Goal: Task Accomplishment & Management: Manage account settings

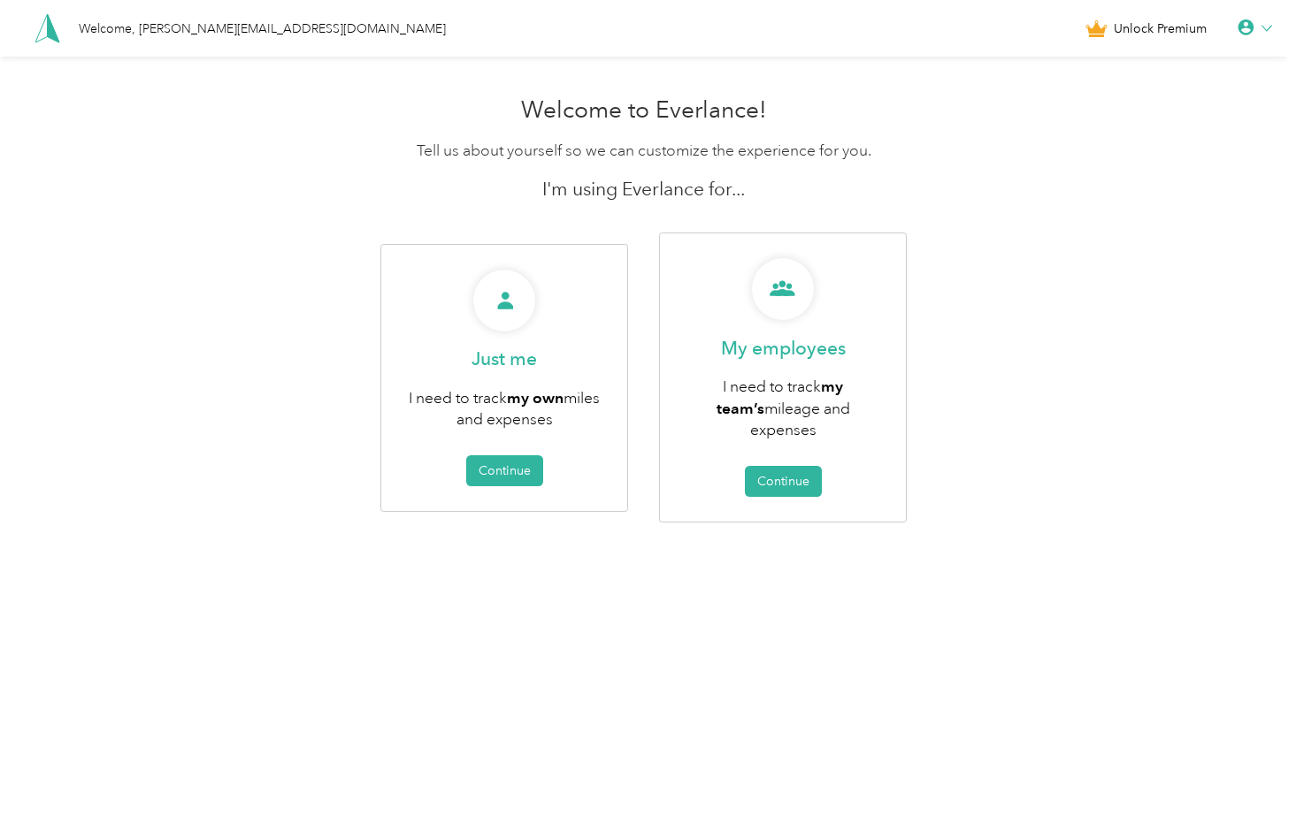
click at [1265, 34] on div at bounding box center [1254, 28] width 34 height 18
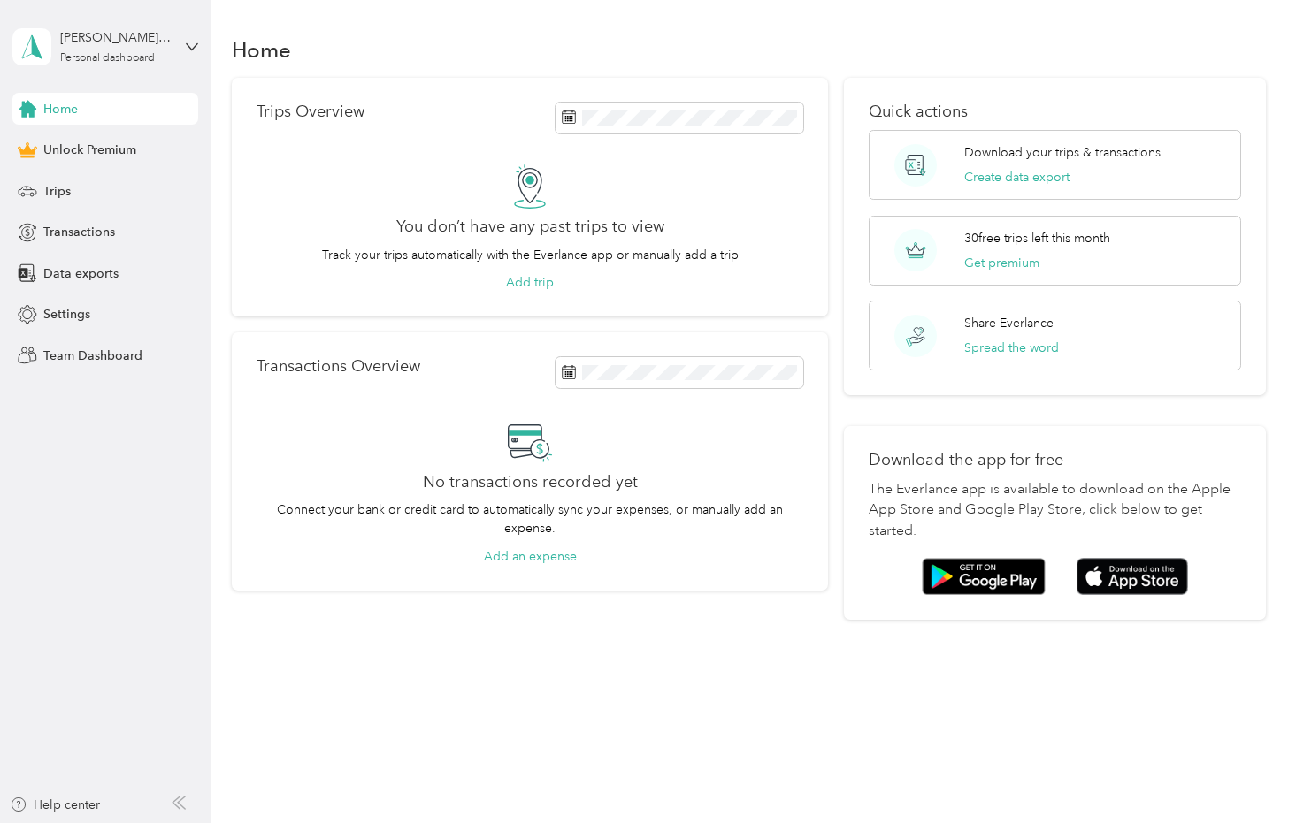
click at [174, 38] on div "[PERSON_NAME][EMAIL_ADDRESS][DOMAIN_NAME] Personal dashboard" at bounding box center [105, 47] width 186 height 62
click at [135, 309] on div "Settings" at bounding box center [105, 315] width 186 height 32
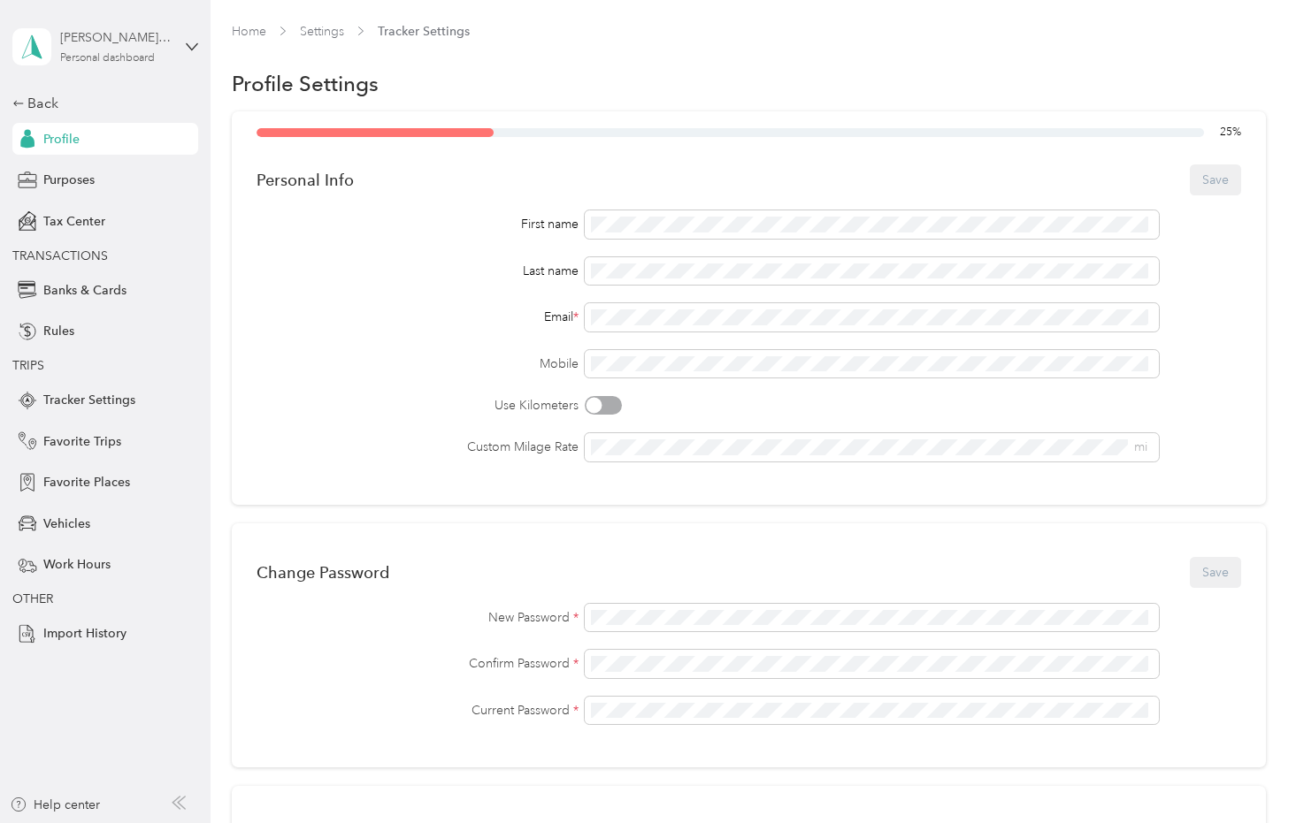
click at [141, 39] on div "[PERSON_NAME][EMAIL_ADDRESS][DOMAIN_NAME]" at bounding box center [115, 37] width 111 height 19
click at [458, 88] on icon at bounding box center [465, 95] width 14 height 14
click at [34, 101] on div "Back" at bounding box center [100, 103] width 177 height 21
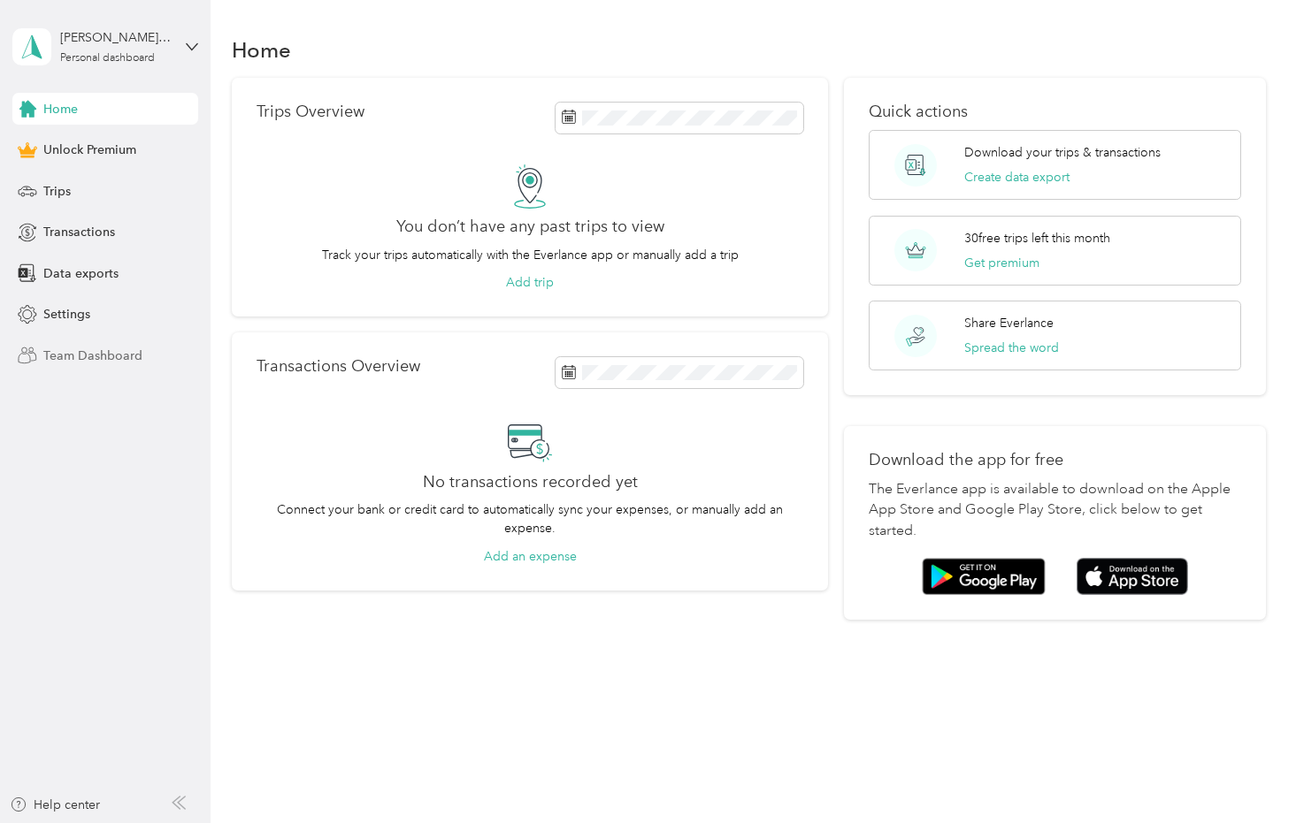
click at [106, 352] on span "Team Dashboard" at bounding box center [92, 356] width 99 height 19
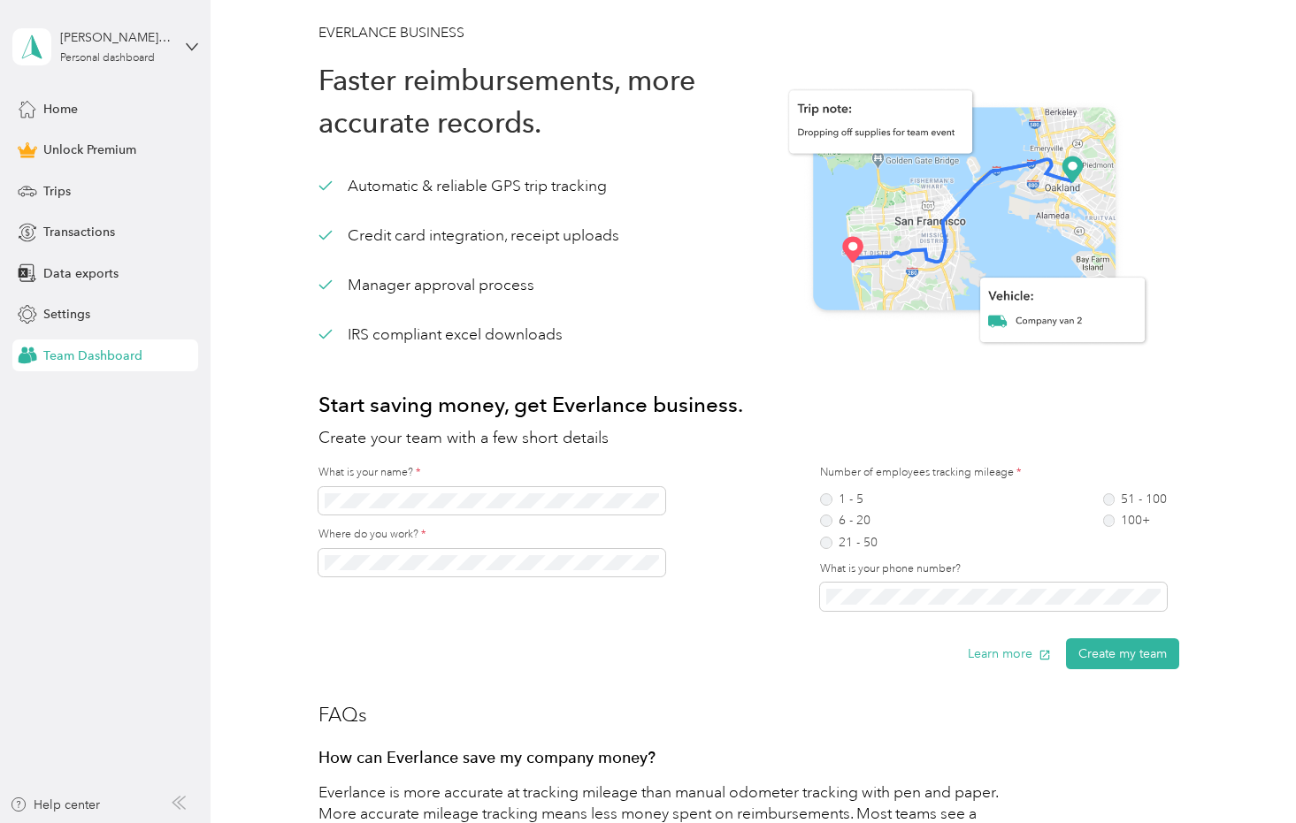
click at [172, 34] on div "[PERSON_NAME][EMAIL_ADDRESS][DOMAIN_NAME] Personal dashboard" at bounding box center [105, 47] width 186 height 62
click at [122, 135] on div "Log out" at bounding box center [249, 145] width 448 height 31
